Goal: Find specific page/section: Find specific page/section

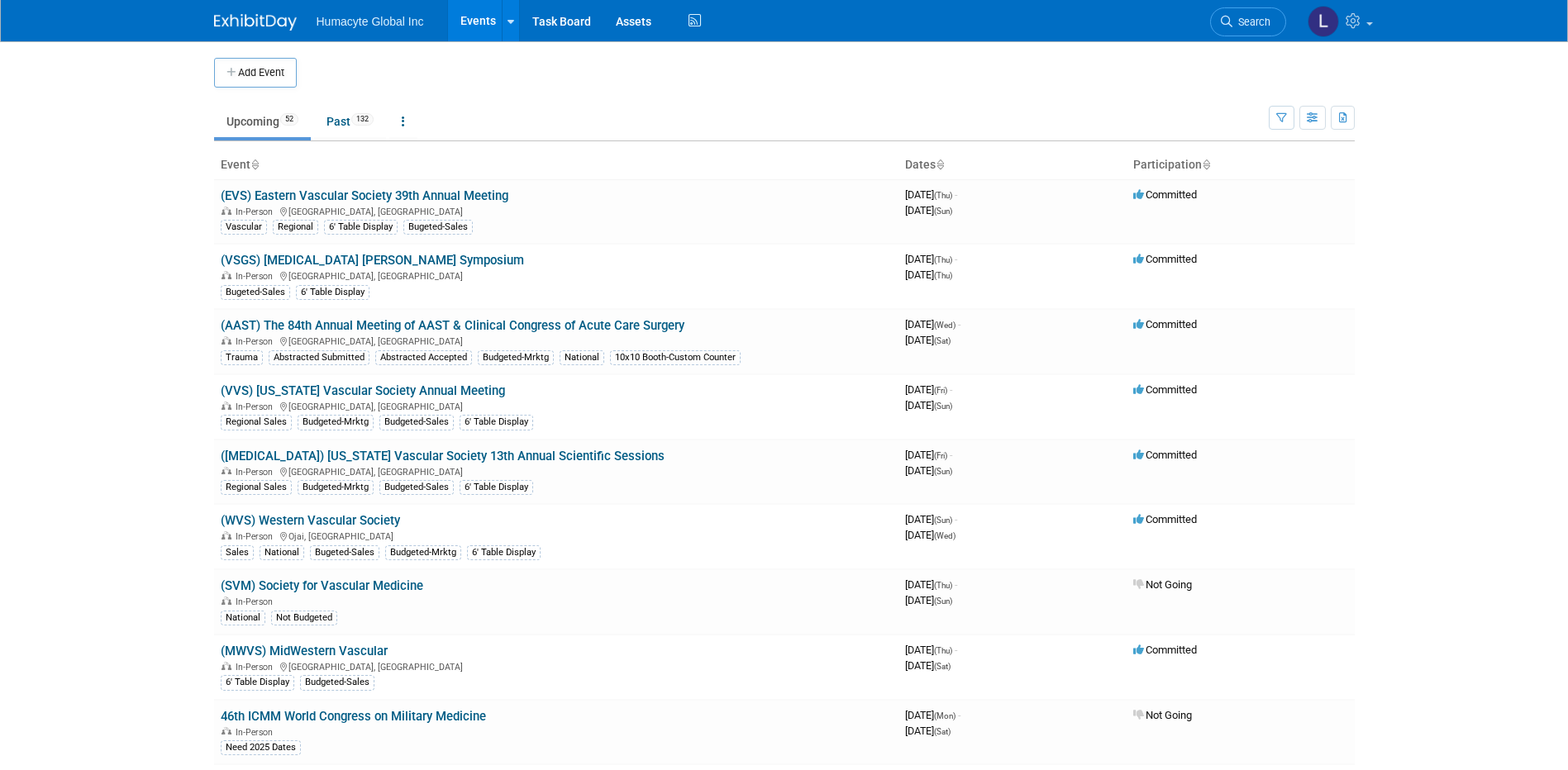
click at [386, 197] on link "(EVS) Eastern Vascular Society 39th Annual Meeting" at bounding box center [365, 196] width 288 height 15
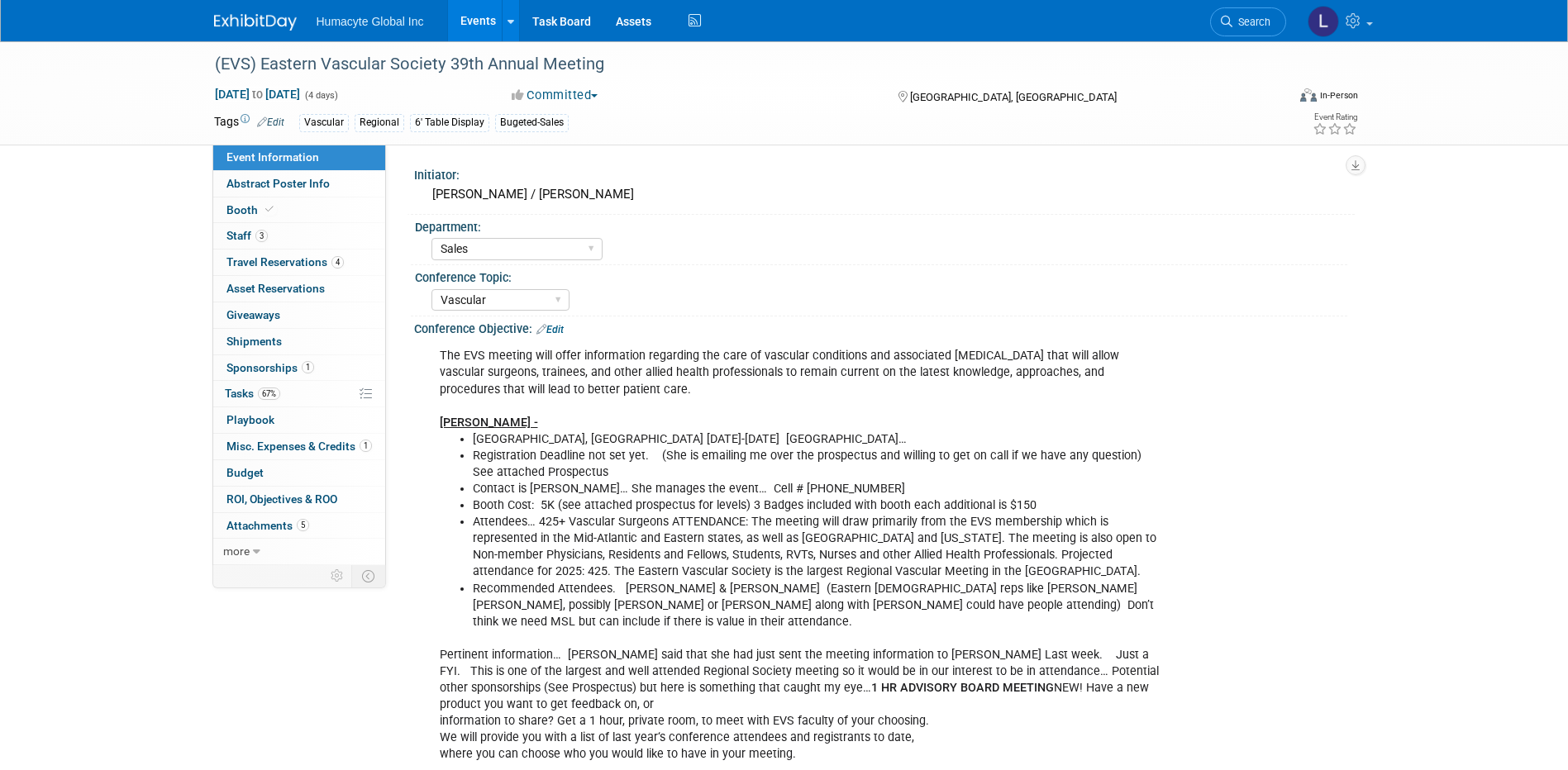
select select "Sales"
select select "Vascular"
click at [240, 227] on link "3 Staff 3" at bounding box center [298, 236] width 172 height 26
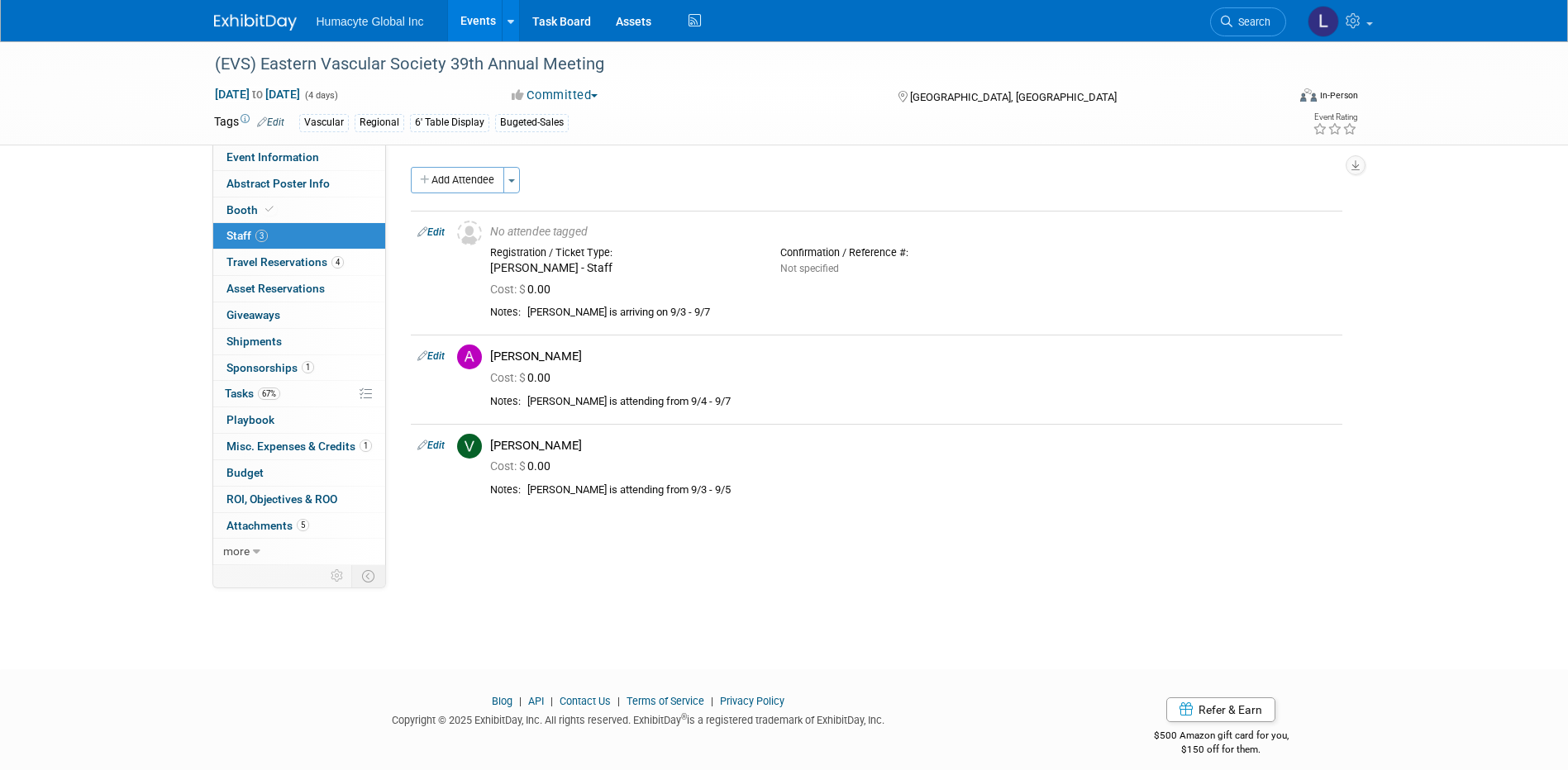
scroll to position [15, 0]
